Goal: Entertainment & Leisure: Consume media (video, audio)

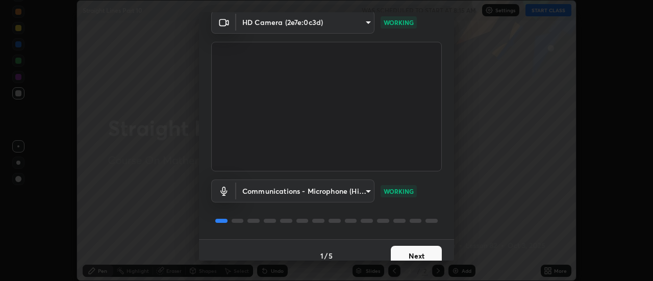
scroll to position [54, 0]
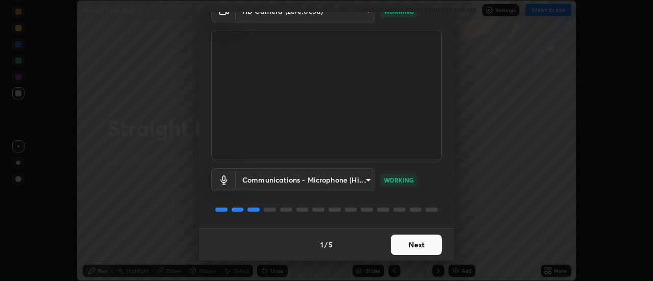
click at [408, 241] on button "Next" at bounding box center [416, 245] width 51 height 20
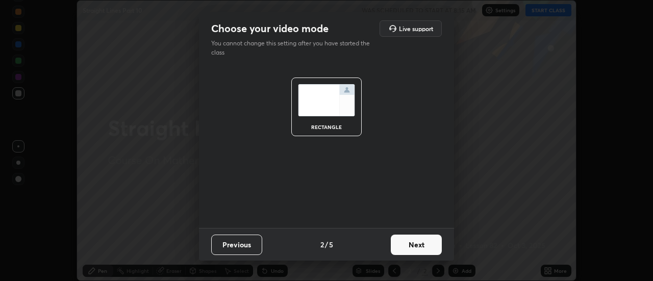
scroll to position [0, 0]
click at [404, 248] on button "Next" at bounding box center [416, 245] width 51 height 20
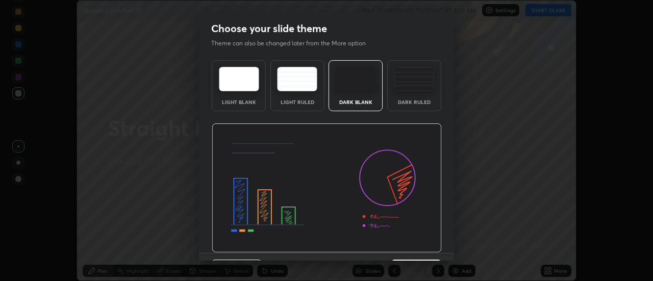
scroll to position [25, 0]
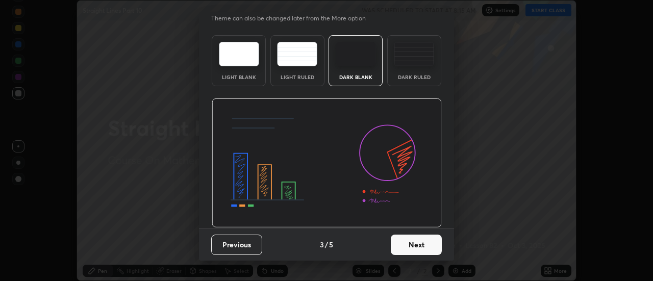
click at [407, 243] on button "Next" at bounding box center [416, 245] width 51 height 20
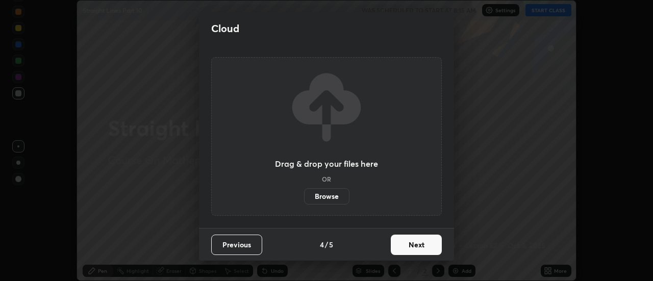
scroll to position [0, 0]
click at [410, 246] on button "Next" at bounding box center [416, 245] width 51 height 20
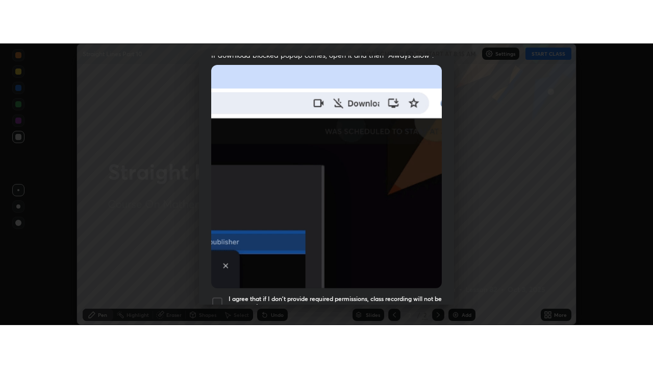
scroll to position [262, 0]
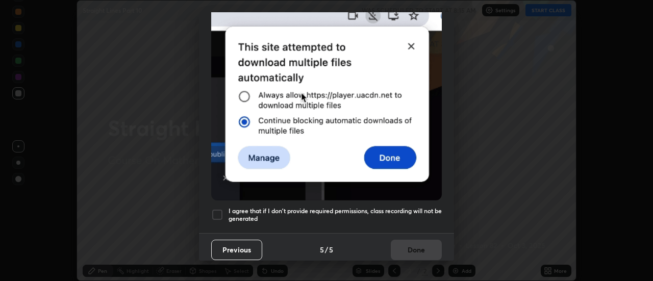
click at [361, 207] on h5 "I agree that if I don't provide required permissions, class recording will not …" at bounding box center [335, 215] width 213 height 16
click at [409, 246] on button "Done" at bounding box center [416, 250] width 51 height 20
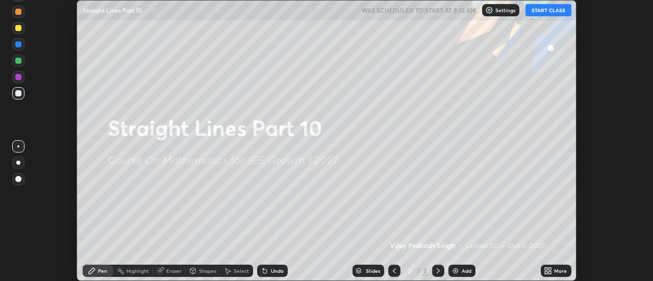
click at [546, 272] on icon at bounding box center [546, 273] width 3 height 3
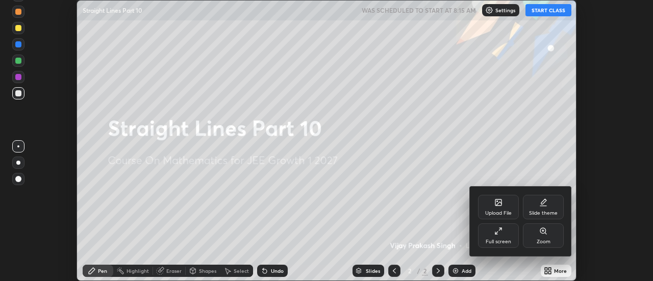
click at [503, 231] on div "Full screen" at bounding box center [498, 236] width 41 height 25
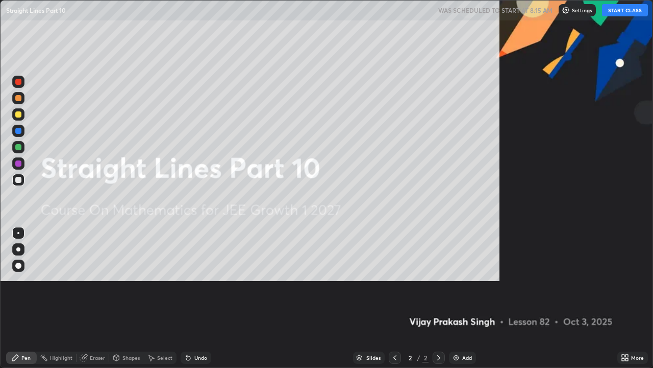
scroll to position [368, 653]
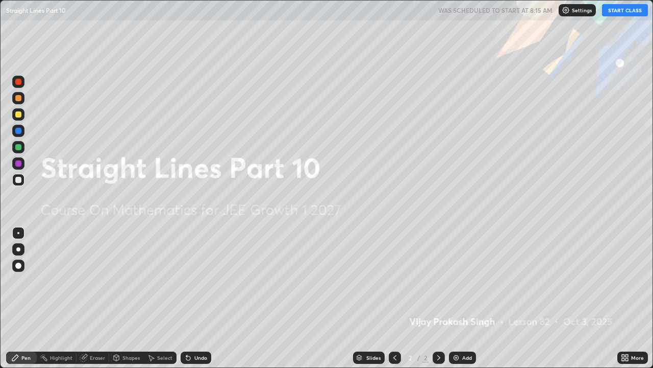
click at [454, 281] on img at bounding box center [456, 357] width 8 height 8
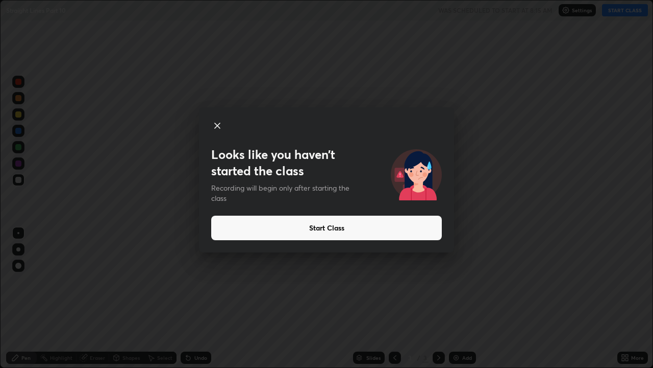
click at [321, 229] on button "Start Class" at bounding box center [326, 227] width 231 height 25
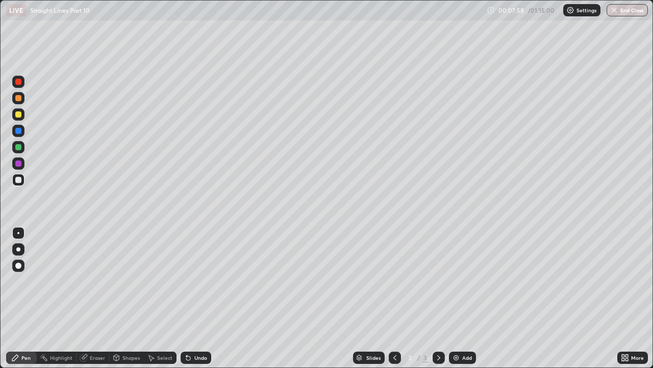
click at [453, 281] on img at bounding box center [456, 357] width 8 height 8
click at [394, 281] on icon at bounding box center [395, 357] width 8 height 8
click at [438, 281] on icon at bounding box center [439, 357] width 8 height 8
click at [397, 281] on div at bounding box center [395, 357] width 12 height 12
click at [438, 281] on icon at bounding box center [439, 357] width 8 height 8
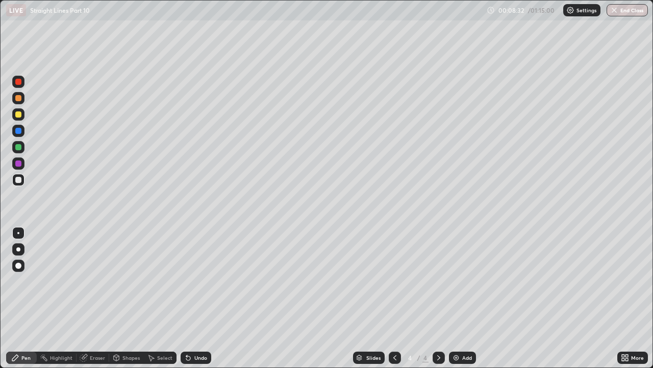
click at [436, 281] on icon at bounding box center [439, 357] width 8 height 8
click at [394, 281] on icon at bounding box center [395, 357] width 8 height 8
click at [438, 281] on icon at bounding box center [439, 357] width 8 height 8
click at [18, 162] on div at bounding box center [18, 163] width 6 height 6
click at [17, 148] on div at bounding box center [18, 147] width 6 height 6
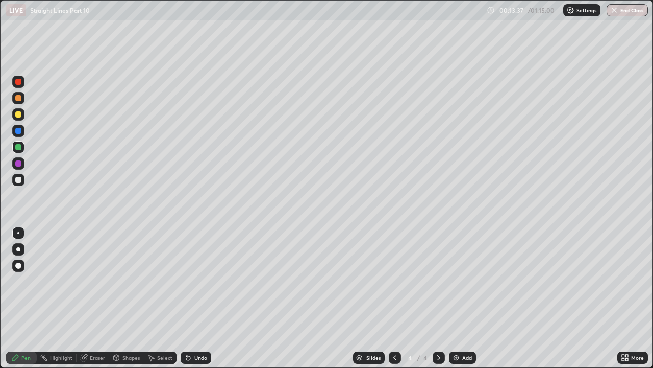
click at [86, 281] on icon at bounding box center [84, 357] width 8 height 8
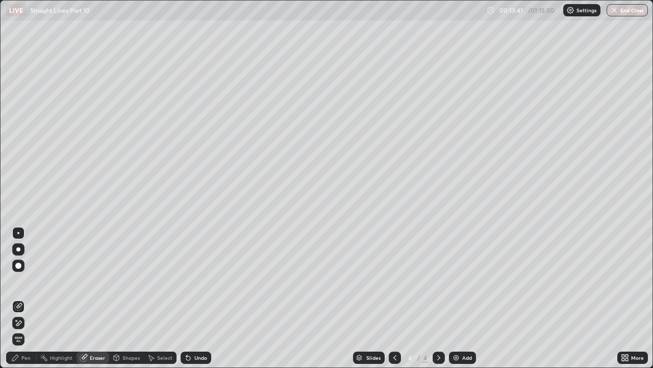
click at [26, 281] on div "Pen" at bounding box center [25, 357] width 9 height 5
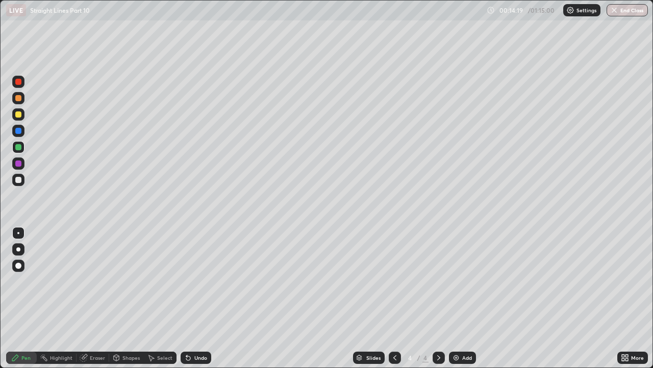
click at [19, 98] on div at bounding box center [18, 98] width 6 height 6
click at [21, 164] on div at bounding box center [18, 163] width 6 height 6
click at [438, 281] on icon at bounding box center [439, 357] width 8 height 8
click at [455, 281] on img at bounding box center [456, 357] width 8 height 8
click at [65, 281] on div "Highlight" at bounding box center [61, 357] width 22 height 5
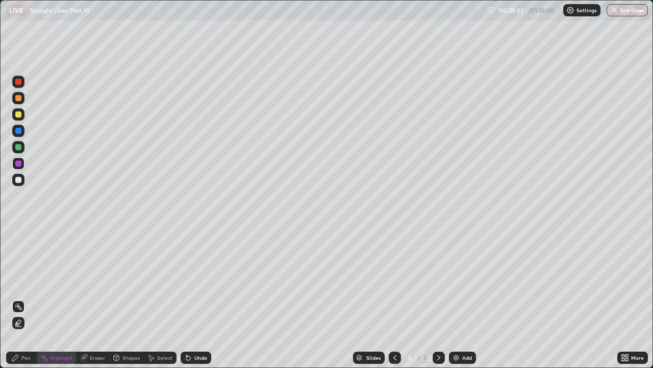
click at [97, 281] on div "Eraser" at bounding box center [97, 357] width 15 height 5
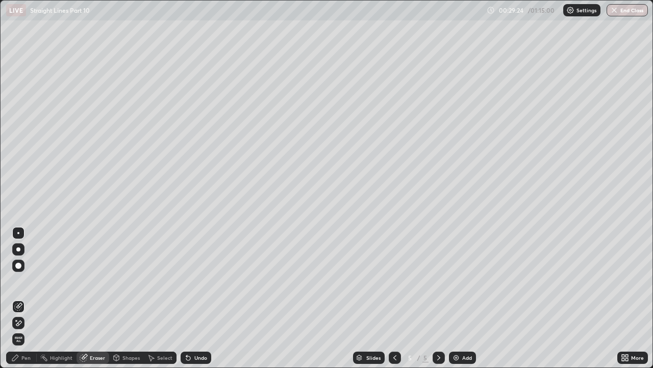
click at [64, 281] on div "Highlight" at bounding box center [61, 357] width 22 height 5
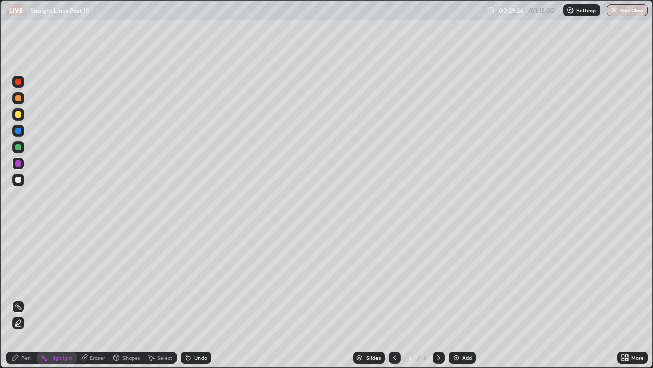
click at [27, 281] on div "Pen" at bounding box center [25, 357] width 9 height 5
click at [96, 281] on div "Eraser" at bounding box center [97, 357] width 15 height 5
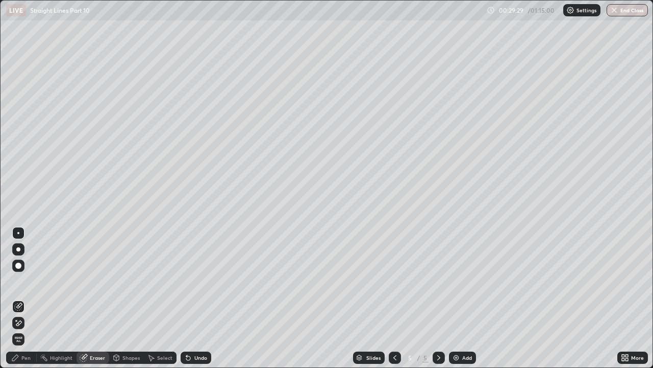
click at [22, 281] on div "Pen" at bounding box center [25, 357] width 9 height 5
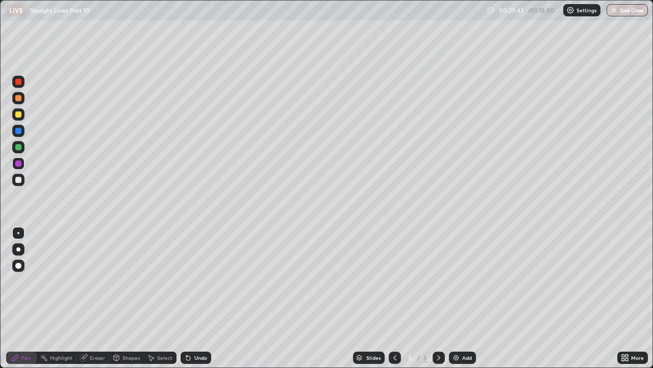
click at [64, 281] on div "Highlight" at bounding box center [61, 357] width 22 height 5
click at [102, 281] on div "Eraser" at bounding box center [93, 357] width 33 height 12
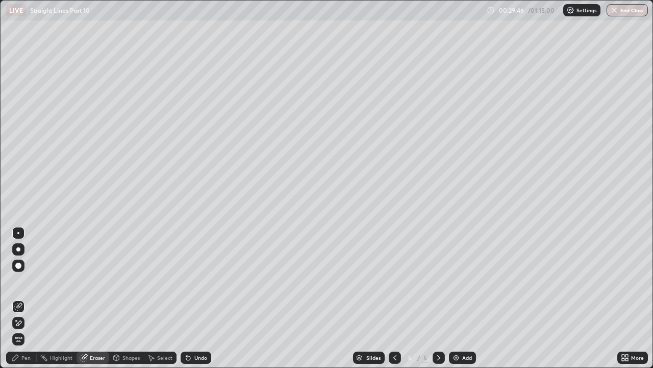
click at [29, 281] on div "Pen" at bounding box center [21, 357] width 31 height 12
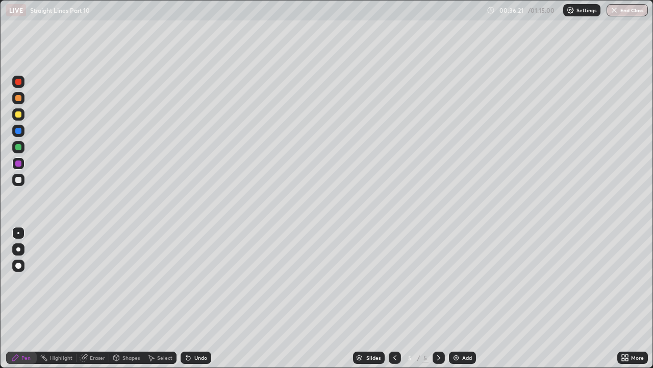
click at [66, 281] on div "Highlight" at bounding box center [61, 357] width 22 height 5
click at [92, 281] on div "Eraser" at bounding box center [97, 357] width 15 height 5
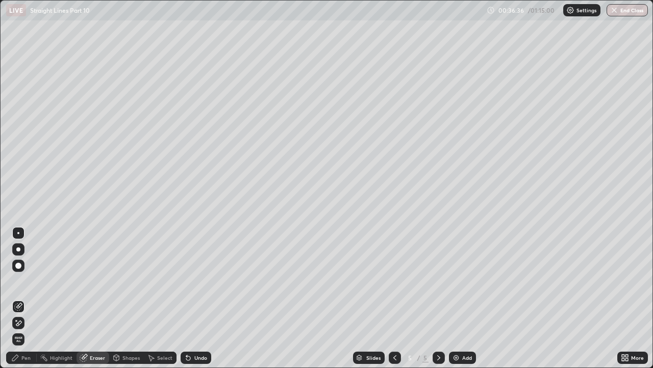
click at [31, 281] on div "Pen" at bounding box center [21, 357] width 31 height 12
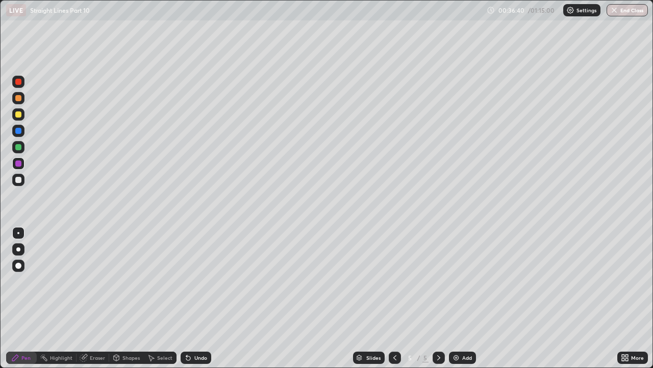
click at [104, 281] on div "Eraser" at bounding box center [97, 357] width 15 height 5
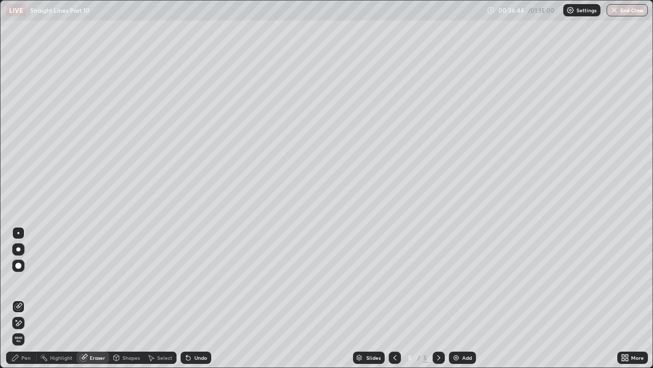
click at [28, 281] on div "Pen" at bounding box center [25, 357] width 9 height 5
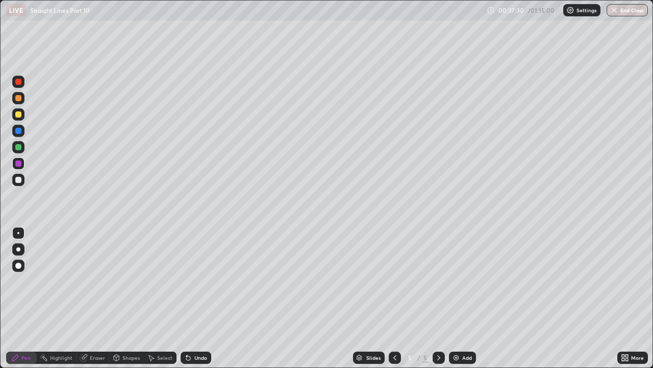
click at [130, 281] on div "Shapes" at bounding box center [131, 357] width 17 height 5
click at [89, 281] on div "Eraser" at bounding box center [93, 357] width 33 height 12
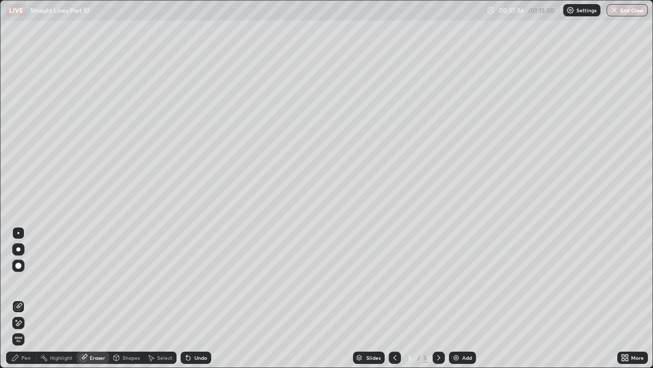
click at [26, 281] on div "Pen" at bounding box center [25, 357] width 9 height 5
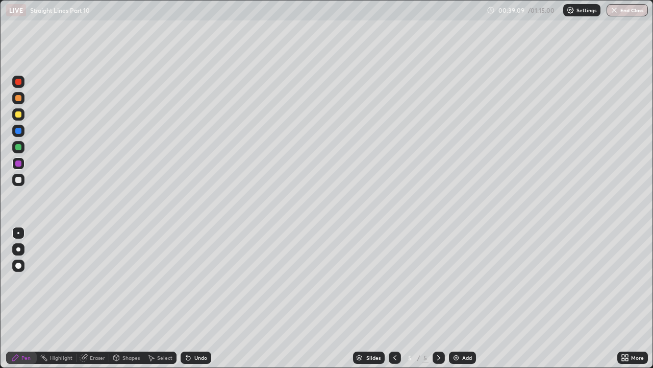
click at [18, 176] on div at bounding box center [18, 180] width 12 height 12
click at [18, 179] on div at bounding box center [18, 180] width 6 height 6
click at [90, 281] on div "Eraser" at bounding box center [97, 357] width 15 height 5
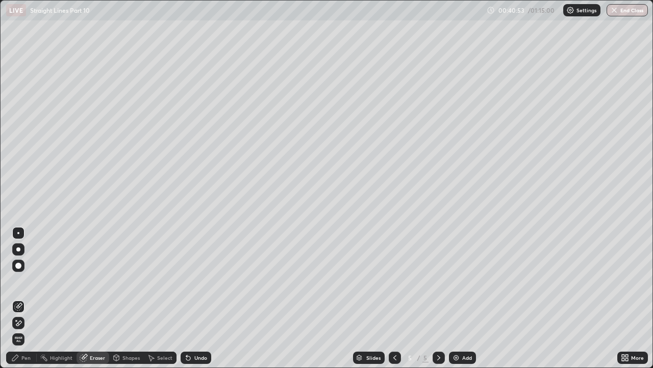
click at [29, 281] on div "Pen" at bounding box center [25, 357] width 9 height 5
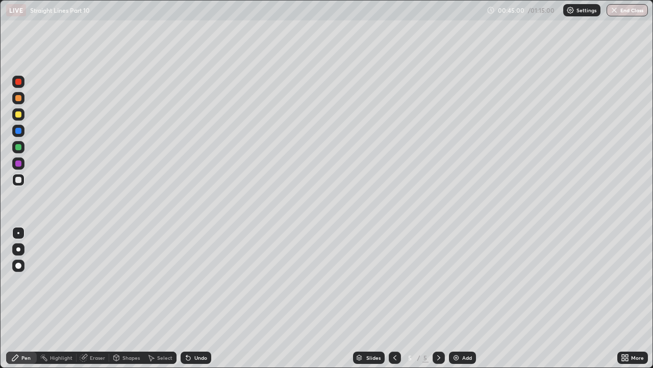
click at [454, 281] on img at bounding box center [456, 357] width 8 height 8
click at [60, 281] on div "Highlight" at bounding box center [61, 357] width 22 height 5
click at [99, 281] on div "Eraser" at bounding box center [93, 357] width 33 height 12
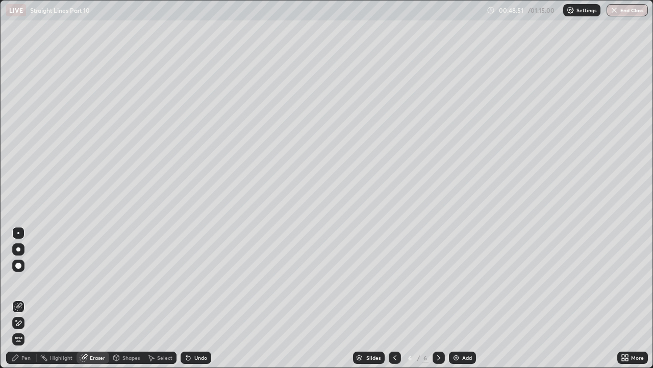
click at [18, 281] on div "Pen" at bounding box center [21, 357] width 31 height 12
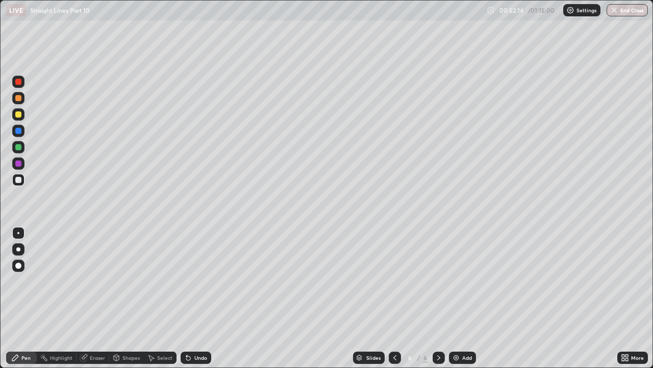
click at [18, 86] on div at bounding box center [18, 82] width 12 height 12
click at [91, 281] on div "Eraser" at bounding box center [97, 357] width 15 height 5
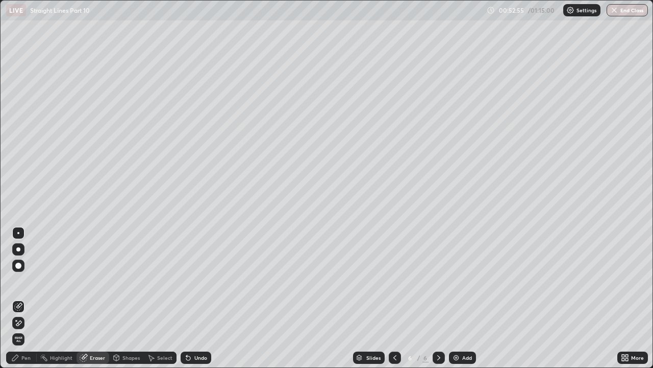
click at [26, 281] on div "Pen" at bounding box center [25, 357] width 9 height 5
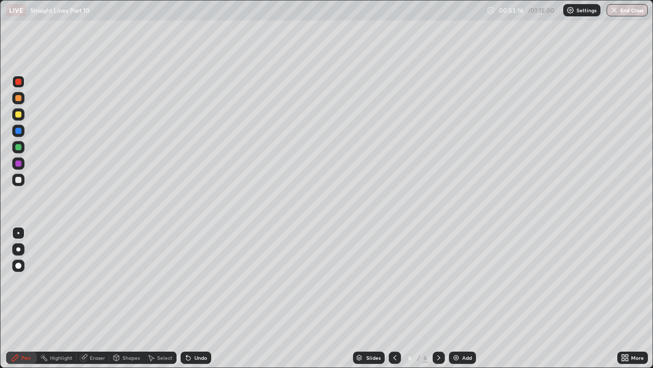
click at [19, 143] on div at bounding box center [18, 147] width 12 height 12
click at [93, 281] on div "Eraser" at bounding box center [97, 357] width 15 height 5
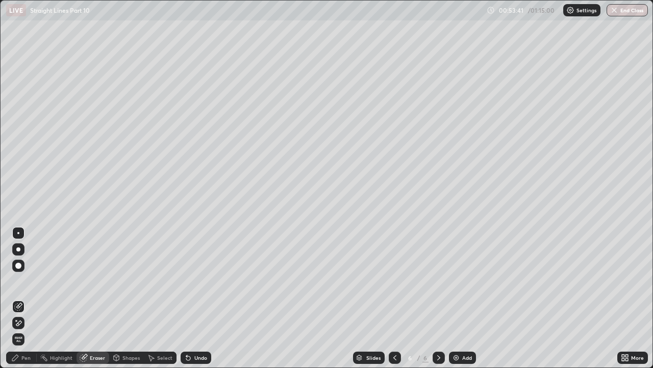
click at [31, 281] on div "Pen" at bounding box center [21, 357] width 31 height 12
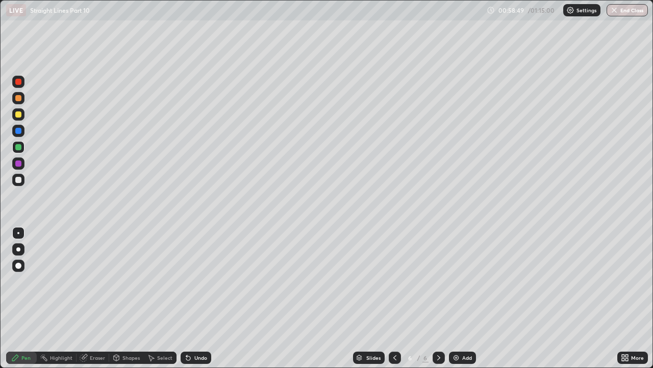
click at [454, 281] on img at bounding box center [456, 357] width 8 height 8
click at [100, 281] on div "Eraser" at bounding box center [97, 357] width 15 height 5
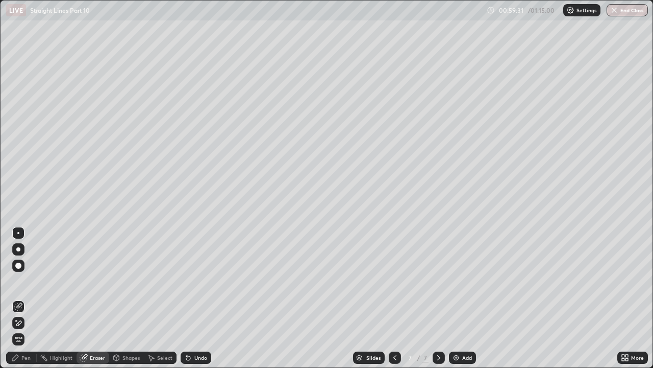
click at [128, 281] on div "Shapes" at bounding box center [131, 357] width 17 height 5
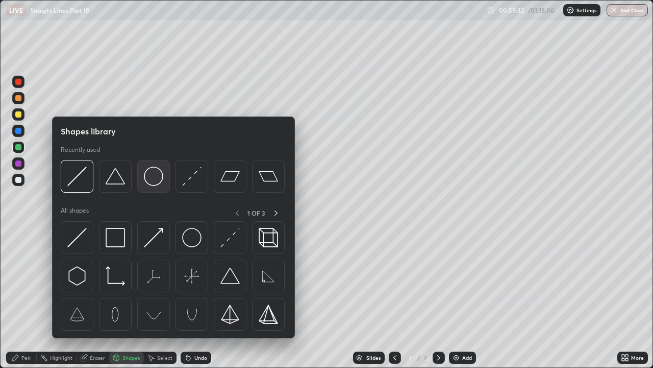
click at [158, 184] on img at bounding box center [153, 175] width 19 height 19
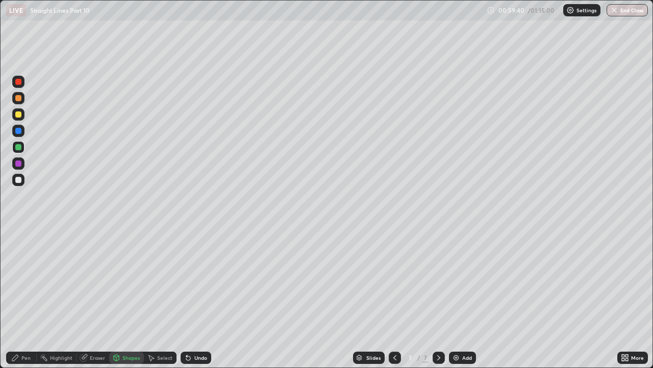
click at [62, 281] on div "Highlight" at bounding box center [61, 357] width 22 height 5
click at [21, 179] on div at bounding box center [18, 180] width 6 height 6
click at [22, 281] on div "Pen" at bounding box center [25, 357] width 9 height 5
click at [19, 166] on div at bounding box center [18, 163] width 6 height 6
click at [86, 281] on icon at bounding box center [85, 356] width 6 height 5
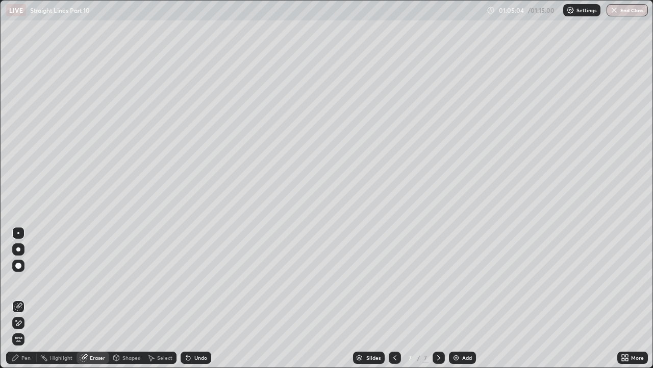
click at [41, 281] on circle at bounding box center [40, 356] width 1 height 1
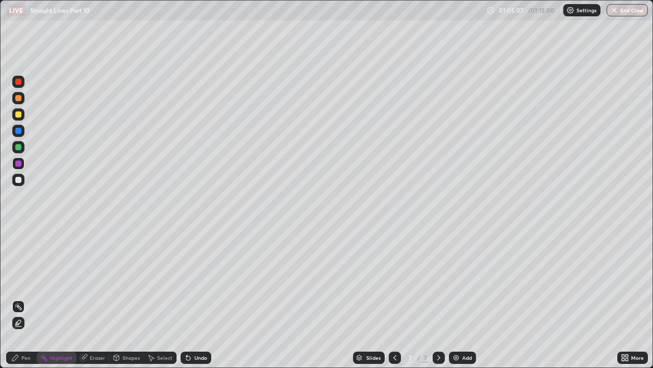
click at [96, 281] on div "Eraser" at bounding box center [97, 357] width 15 height 5
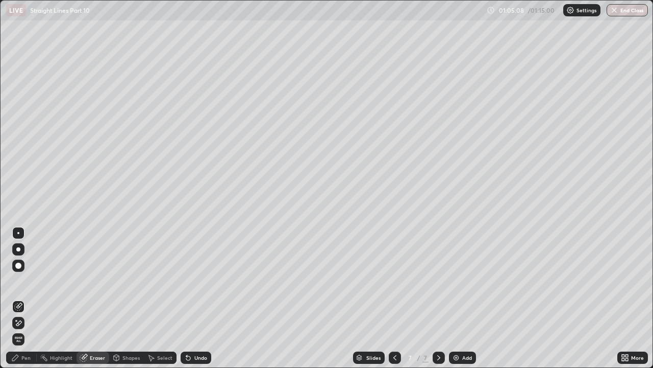
click at [32, 281] on div "Pen" at bounding box center [21, 357] width 31 height 12
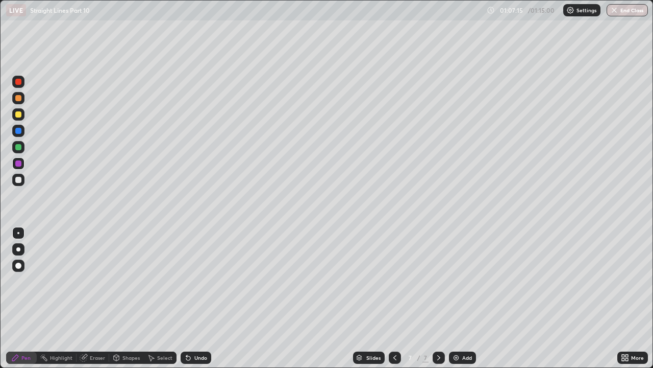
click at [187, 281] on icon at bounding box center [188, 358] width 4 height 4
click at [188, 281] on icon at bounding box center [188, 358] width 4 height 4
click at [189, 281] on icon at bounding box center [188, 357] width 8 height 8
click at [187, 281] on icon at bounding box center [188, 358] width 4 height 4
click at [186, 281] on icon at bounding box center [186, 355] width 1 height 1
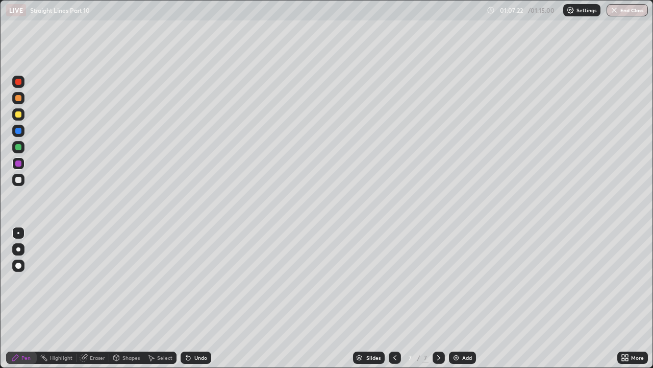
click at [20, 147] on div at bounding box center [18, 147] width 6 height 6
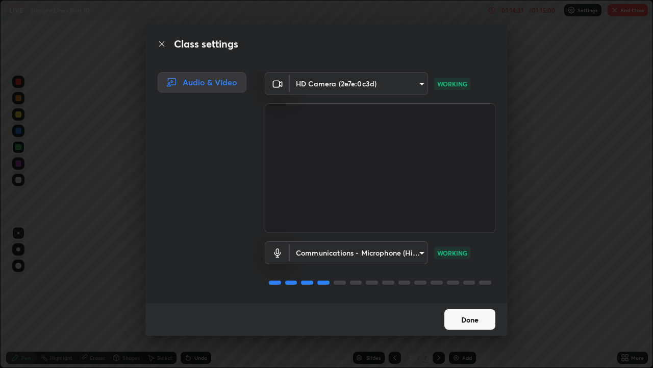
click at [468, 281] on button "Done" at bounding box center [470, 319] width 51 height 20
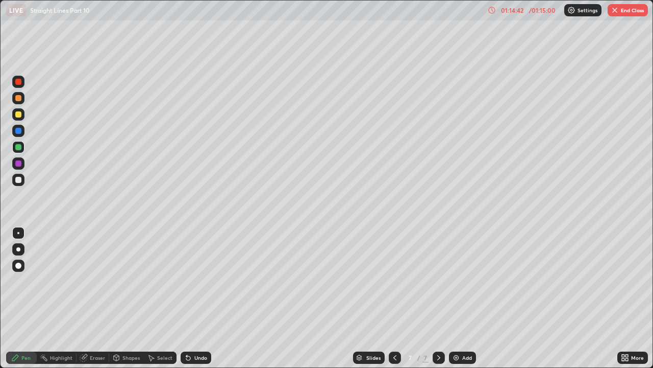
click at [616, 10] on img "button" at bounding box center [615, 10] width 8 height 8
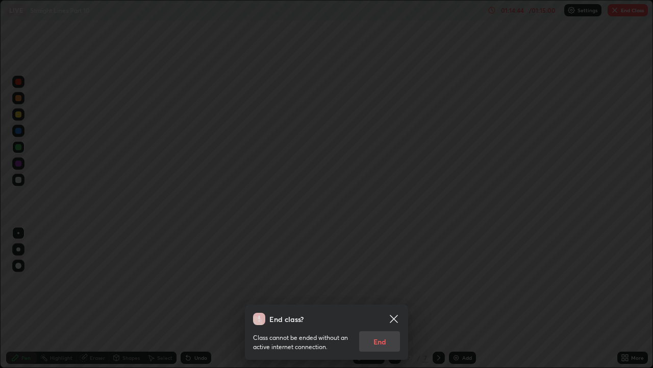
click at [371, 281] on div "Class cannot be ended without an active internet connection. End" at bounding box center [326, 338] width 147 height 27
click at [380, 281] on div "Class cannot be ended without an active internet connection. End" at bounding box center [326, 338] width 147 height 27
click at [363, 281] on div "Class cannot be ended without an active internet connection. End" at bounding box center [326, 338] width 147 height 27
click at [377, 281] on div "Class cannot be ended without an active internet connection. End" at bounding box center [326, 338] width 147 height 27
click at [383, 281] on div "Class cannot be ended without an active internet connection. End" at bounding box center [326, 338] width 147 height 27
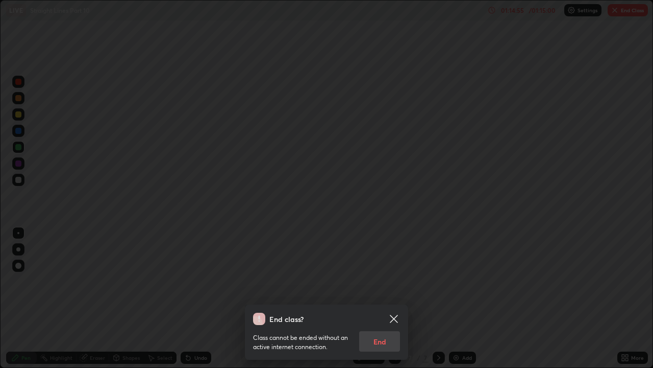
click at [378, 281] on div "Class cannot be ended without an active internet connection. End" at bounding box center [326, 338] width 147 height 27
